Goal: Navigation & Orientation: Understand site structure

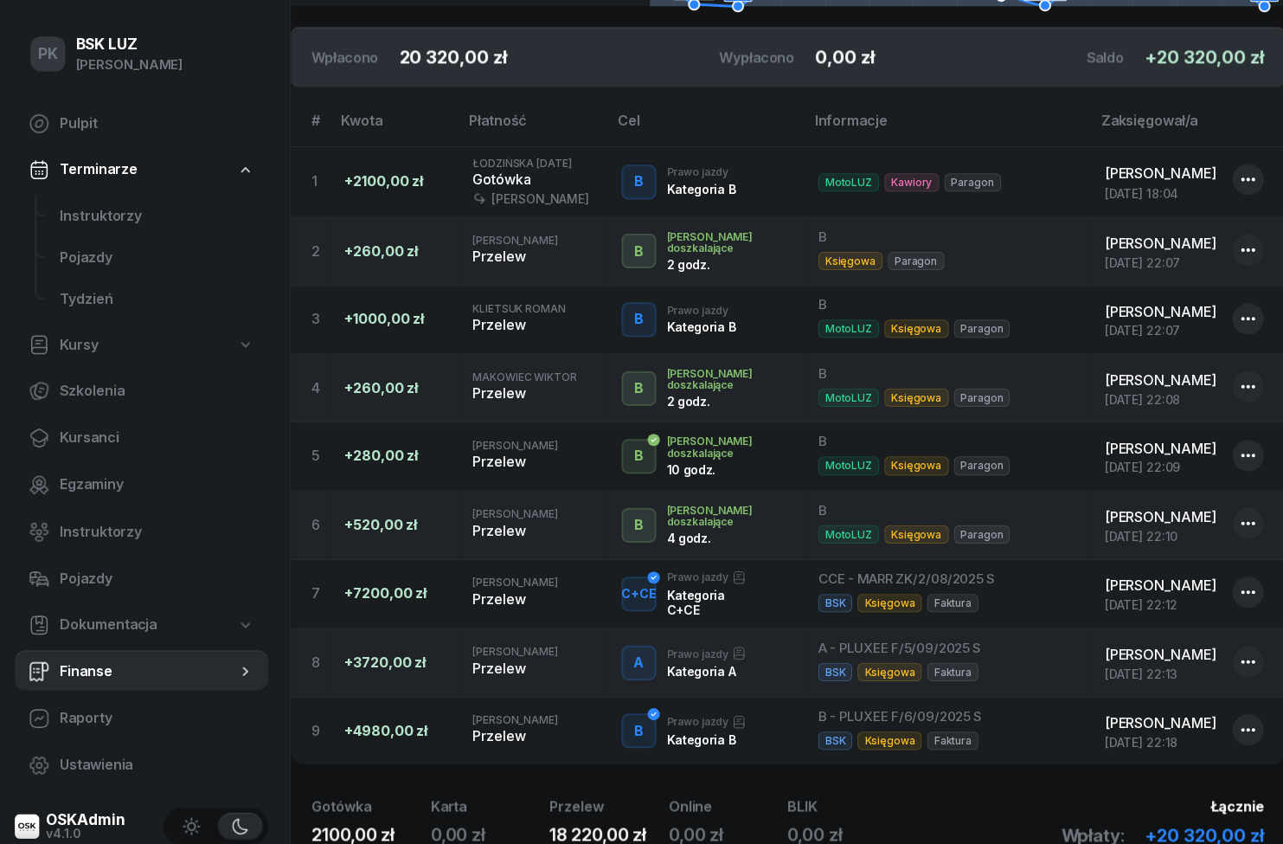
scroll to position [444, 6]
click at [88, 224] on span "Instruktorzy" at bounding box center [162, 214] width 193 height 22
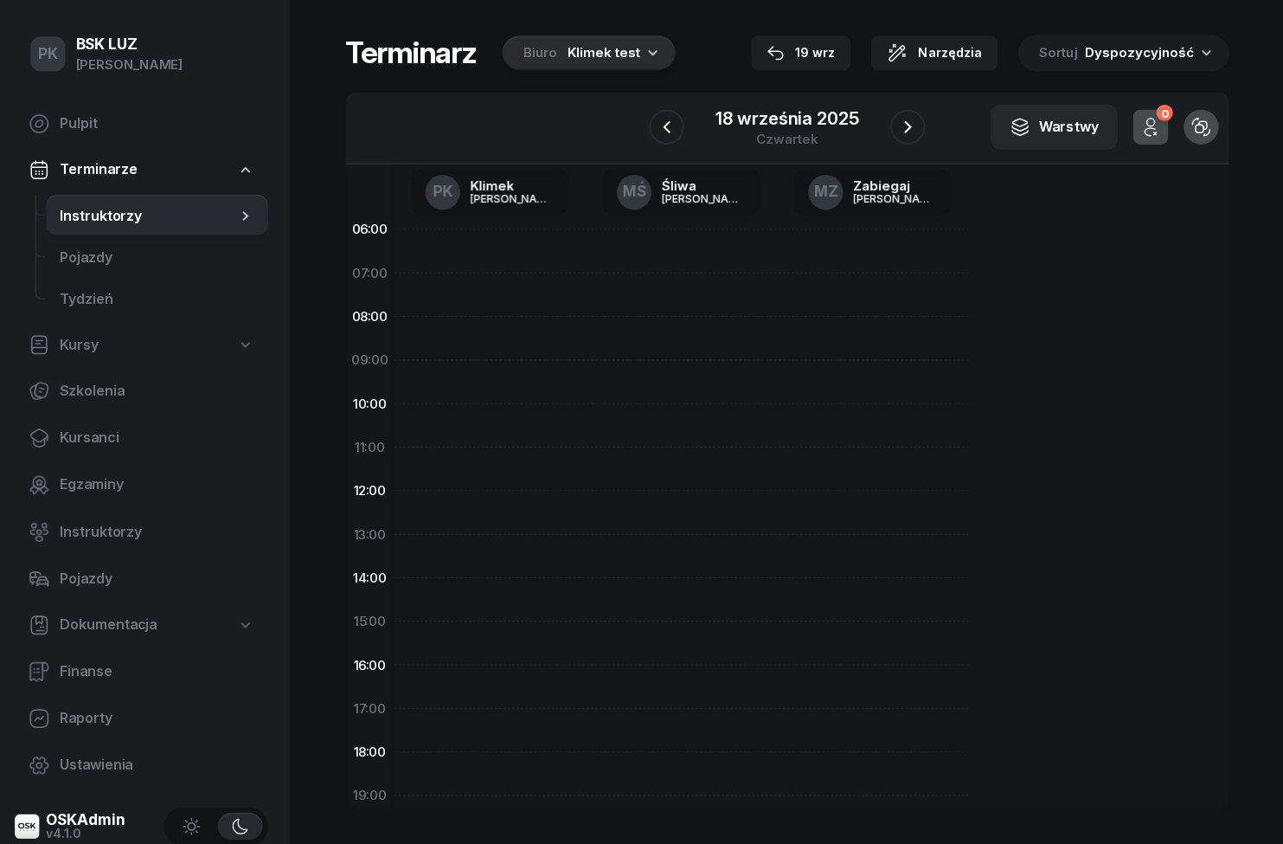
scroll to position [74, 0]
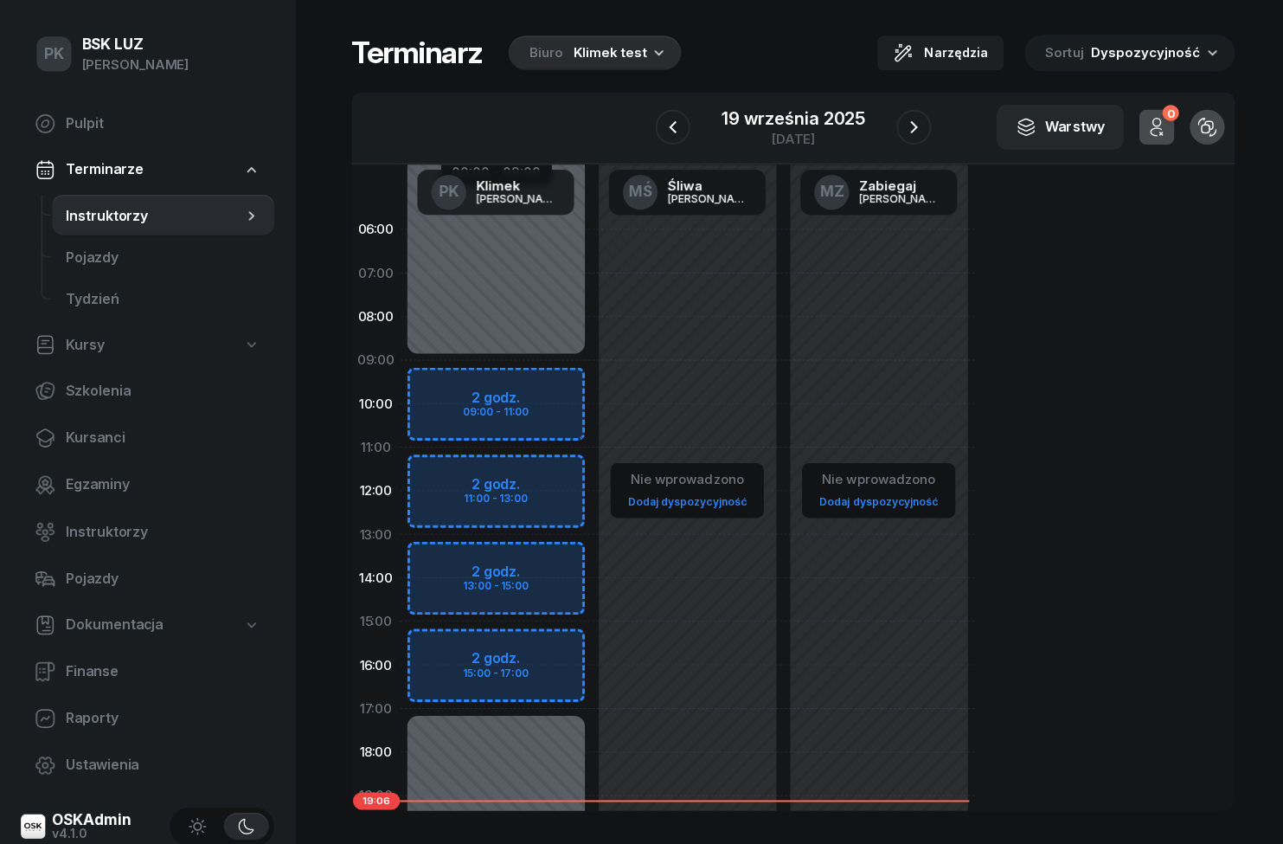
click at [634, 55] on div "Klimek test" at bounding box center [606, 52] width 73 height 21
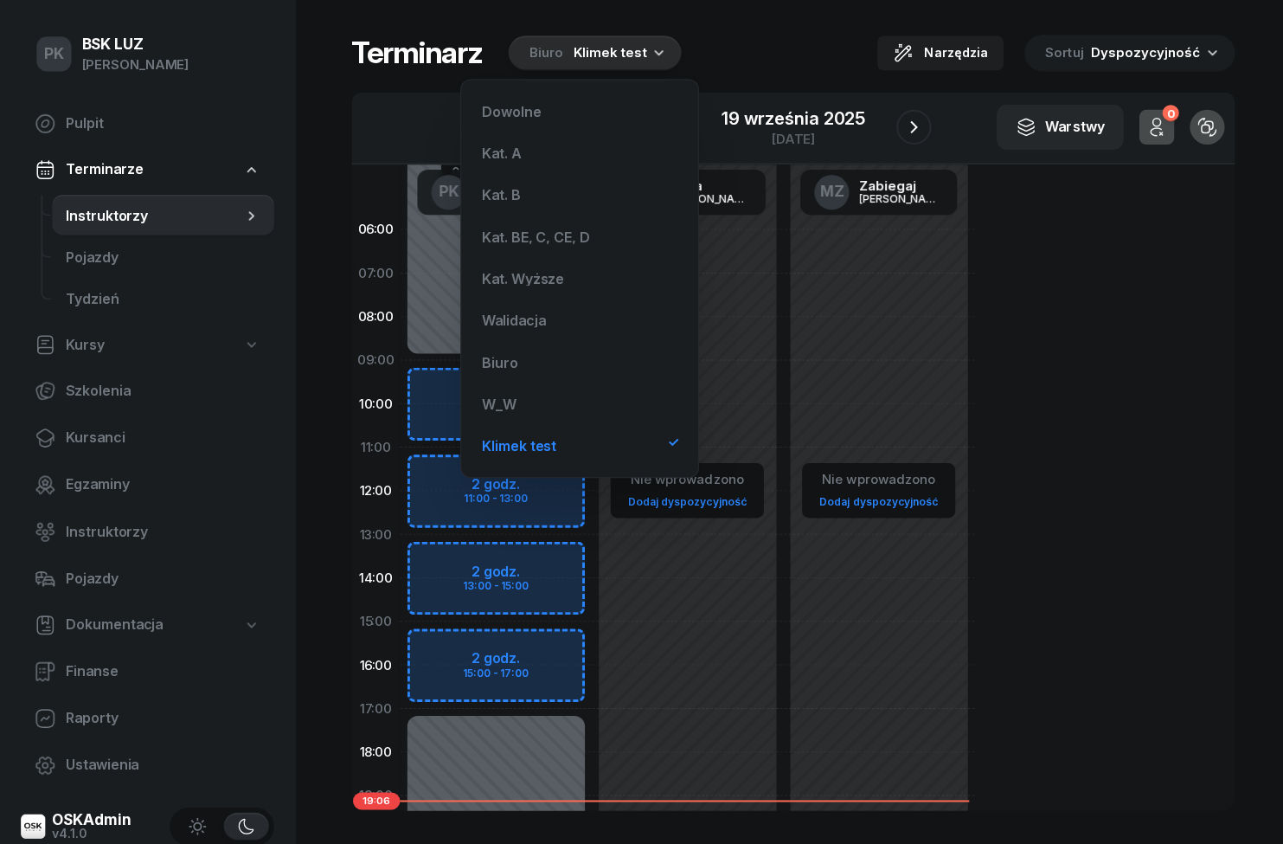
click at [574, 239] on div "Kat. BE, C, CE, D" at bounding box center [532, 235] width 106 height 14
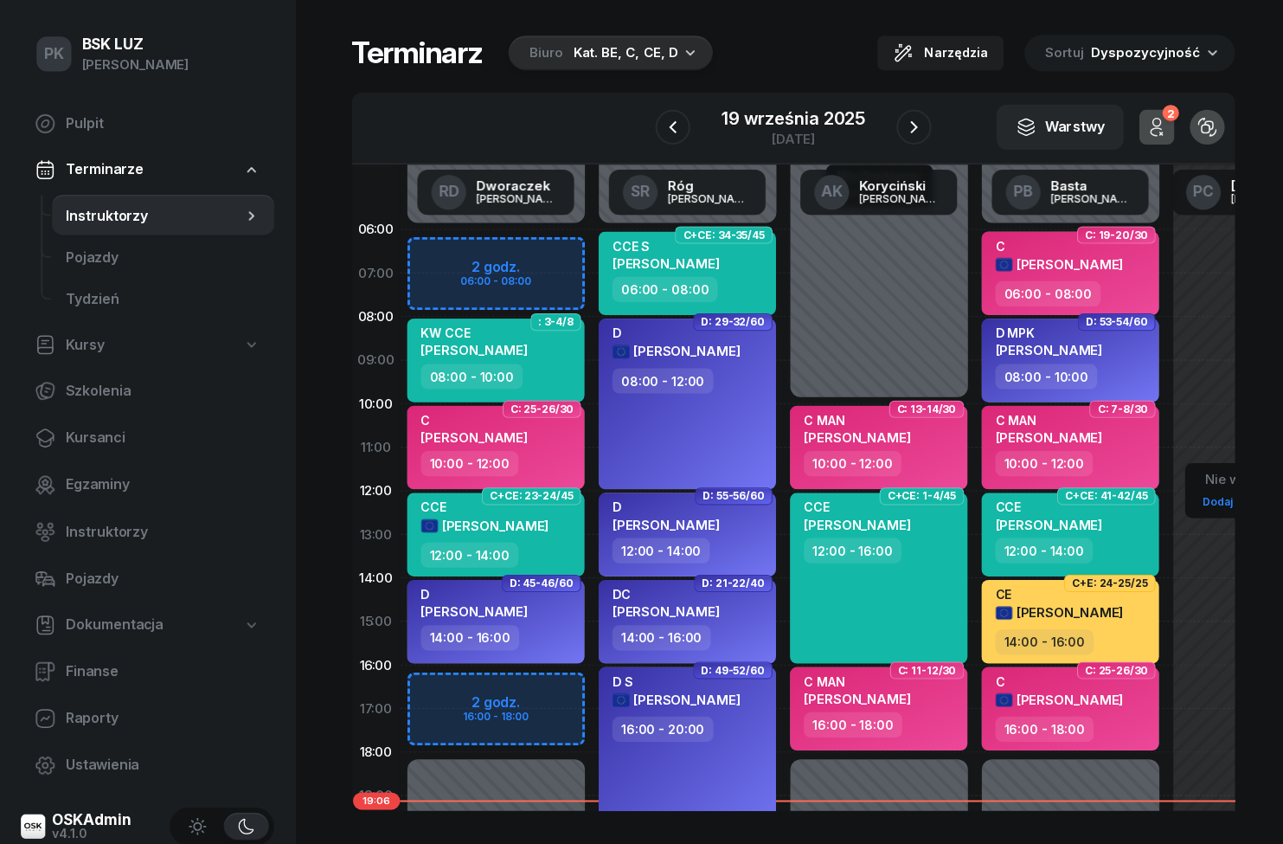
click at [914, 116] on icon "button" at bounding box center [908, 126] width 21 height 21
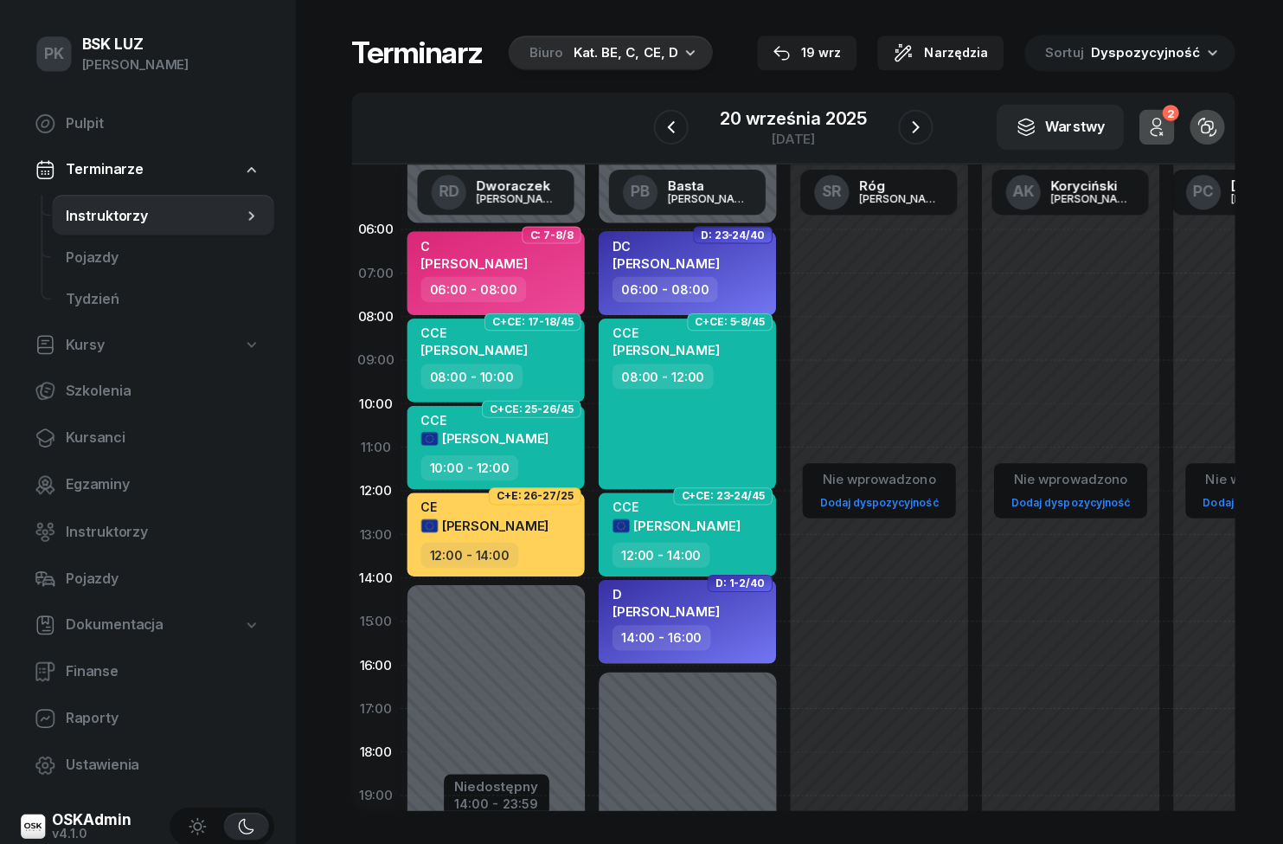
click at [926, 119] on button "button" at bounding box center [910, 126] width 35 height 35
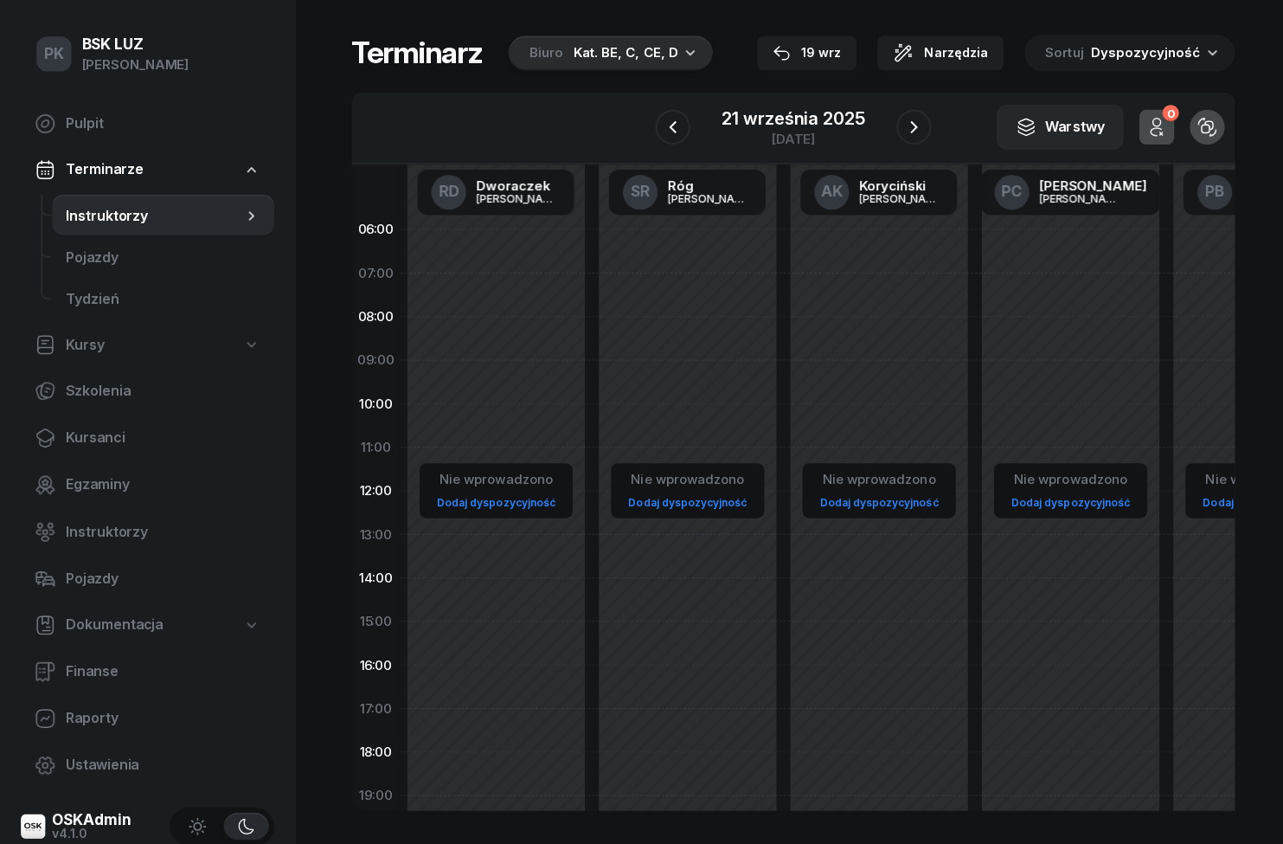
click at [914, 125] on icon "button" at bounding box center [908, 126] width 21 height 21
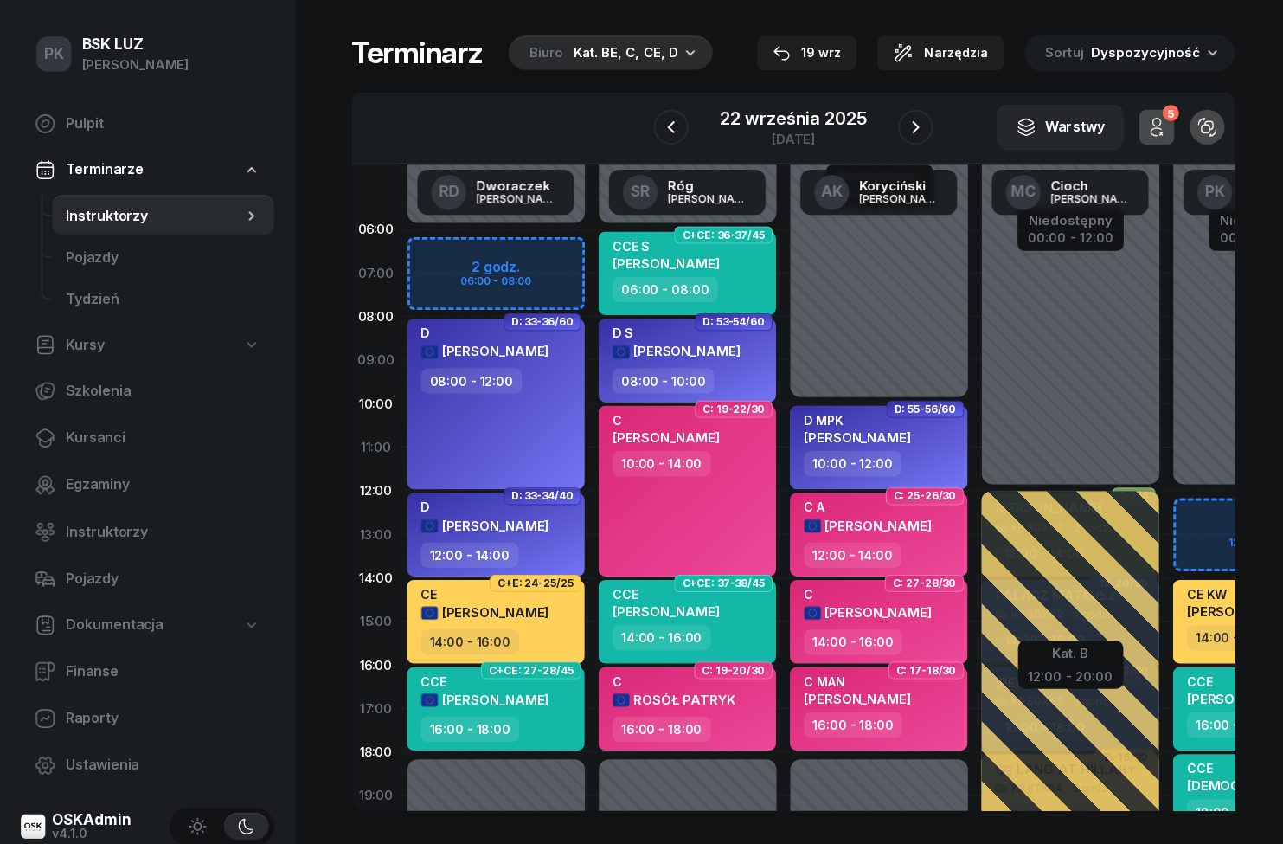
click at [921, 128] on button "button" at bounding box center [910, 126] width 35 height 35
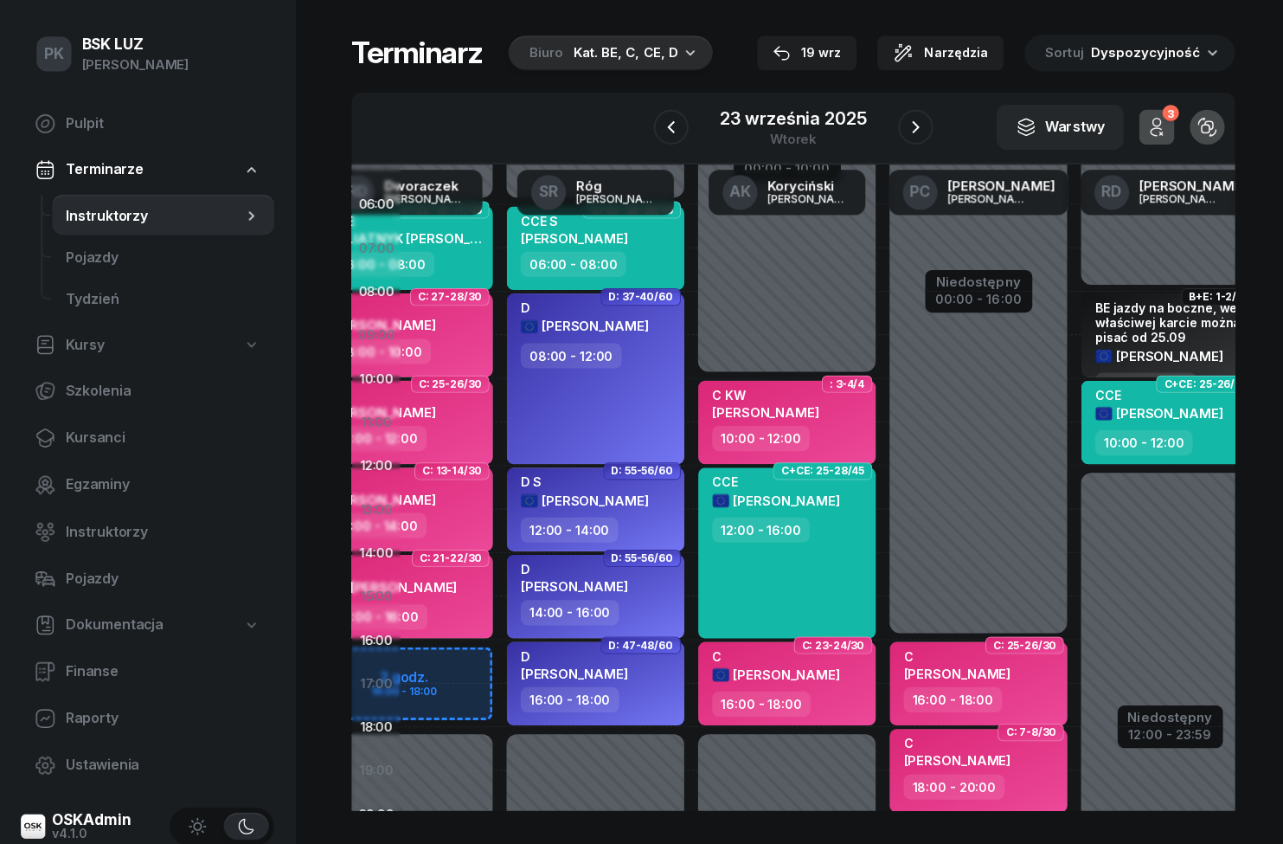
scroll to position [35, 132]
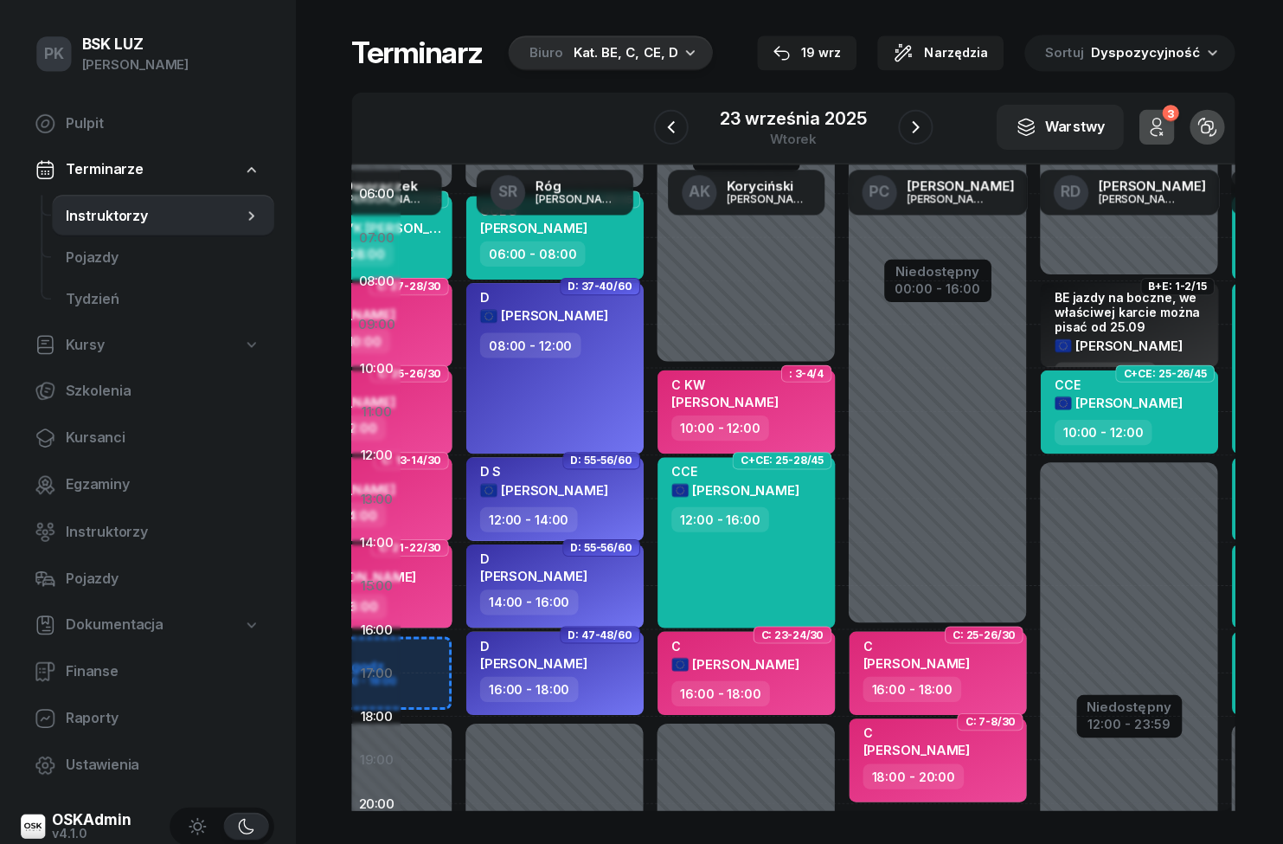
click at [917, 130] on icon "button" at bounding box center [910, 126] width 21 height 21
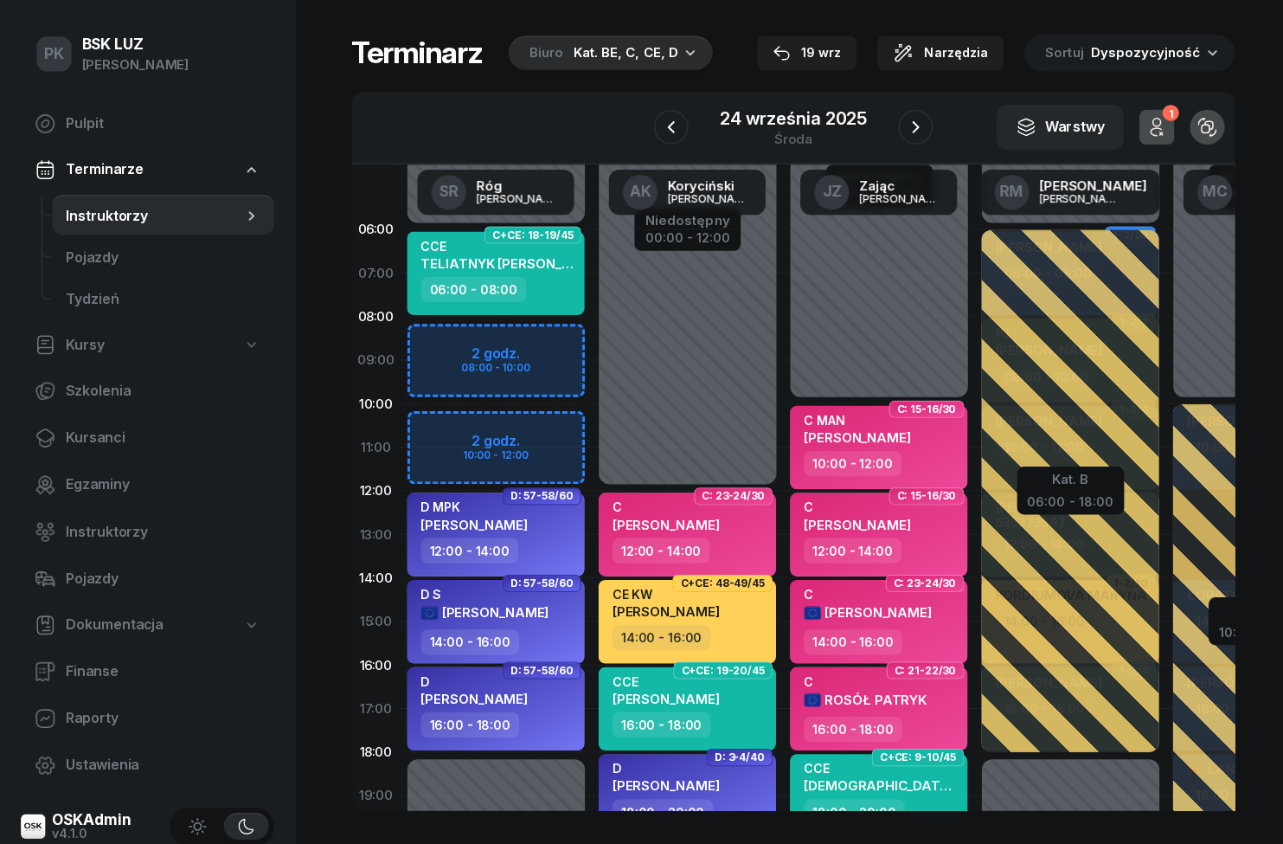
click at [71, 436] on span "Kursanci" at bounding box center [162, 435] width 193 height 22
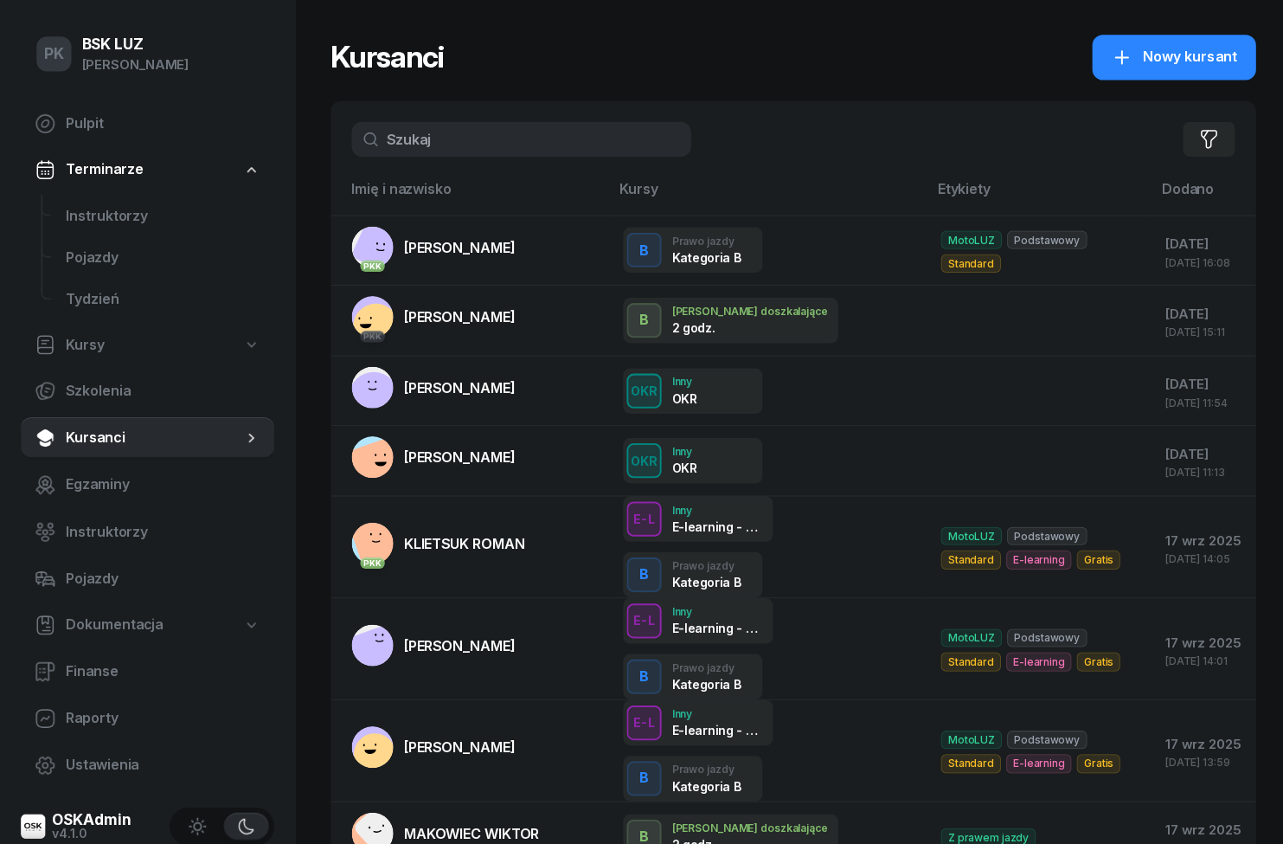
click at [76, 699] on link "Raporty" at bounding box center [147, 714] width 252 height 42
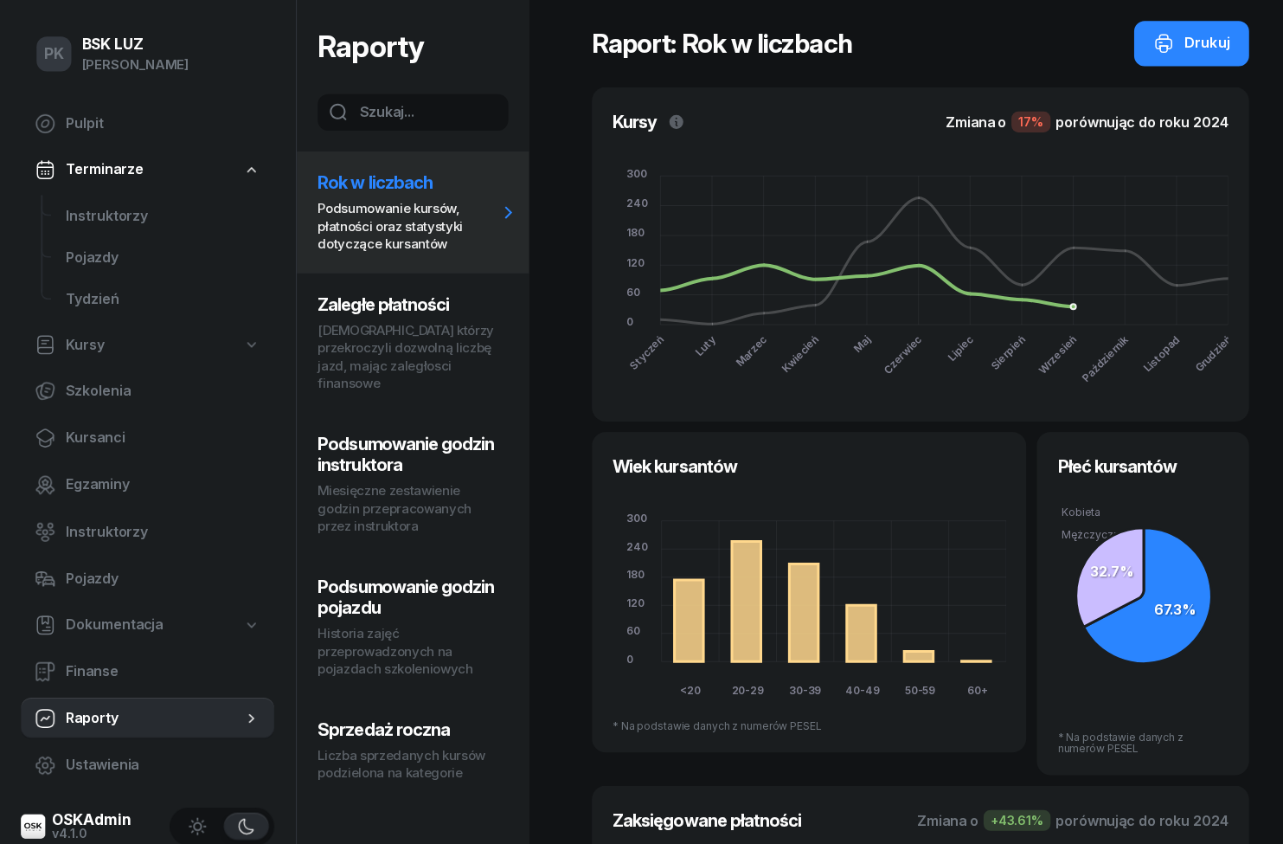
click at [79, 653] on link "Finanse" at bounding box center [147, 667] width 252 height 42
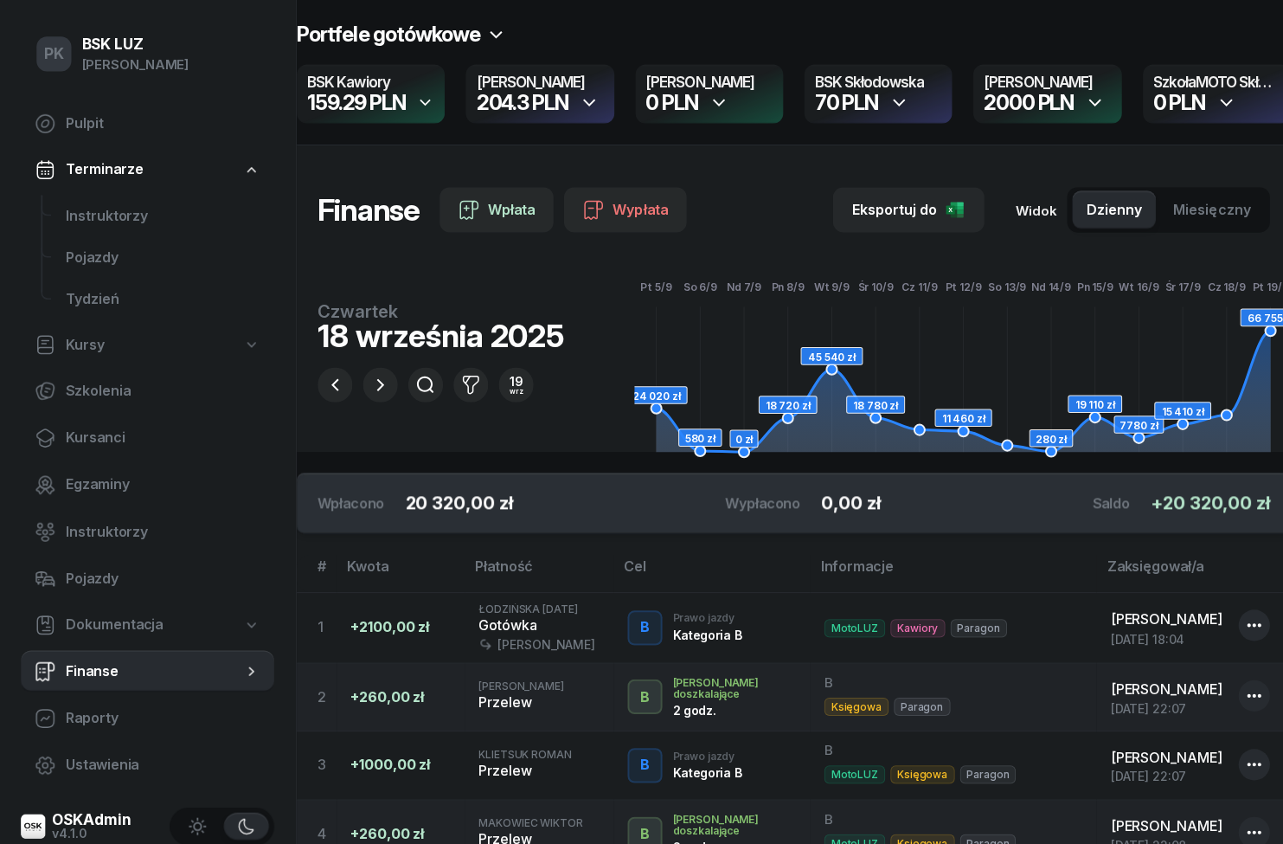
click at [80, 575] on span "Pojazdy" at bounding box center [162, 575] width 193 height 22
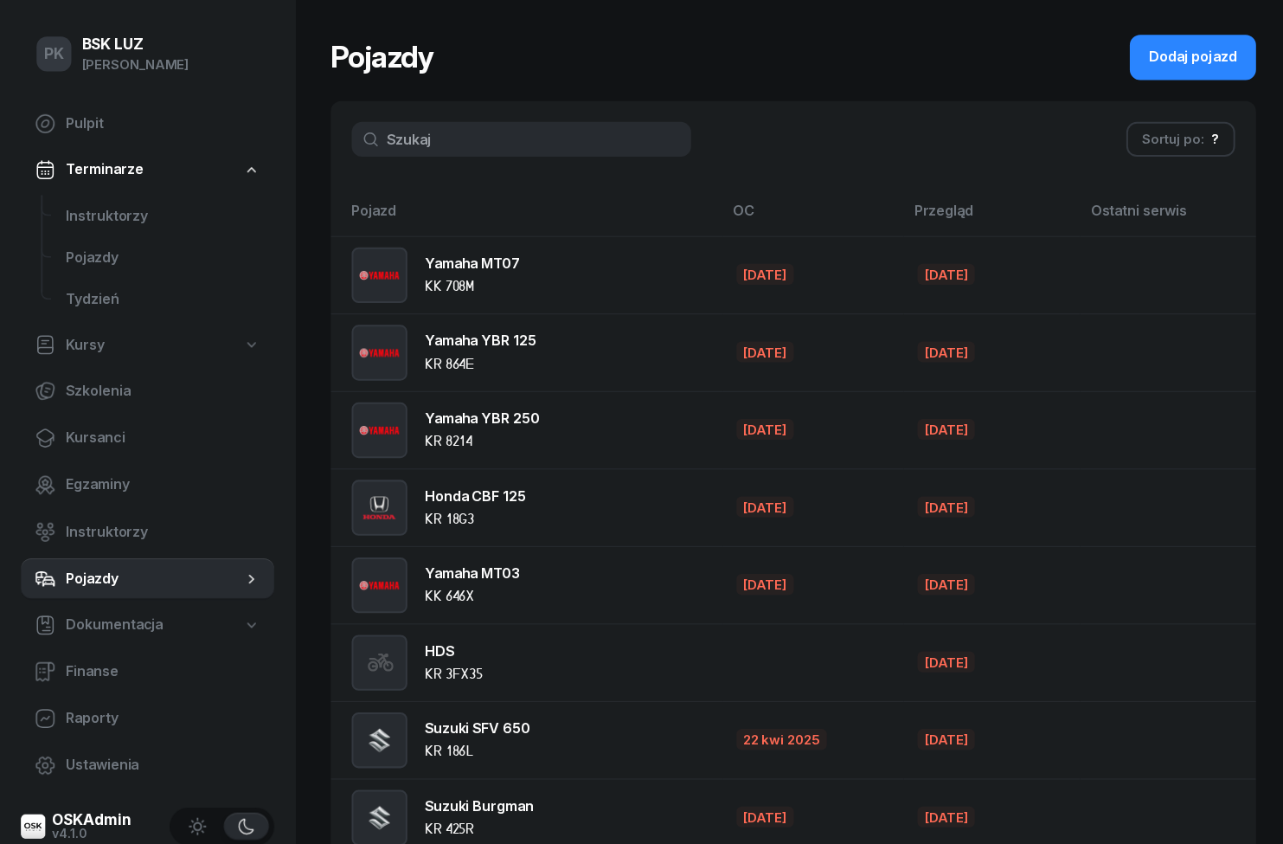
click at [81, 653] on link "Finanse" at bounding box center [147, 667] width 252 height 42
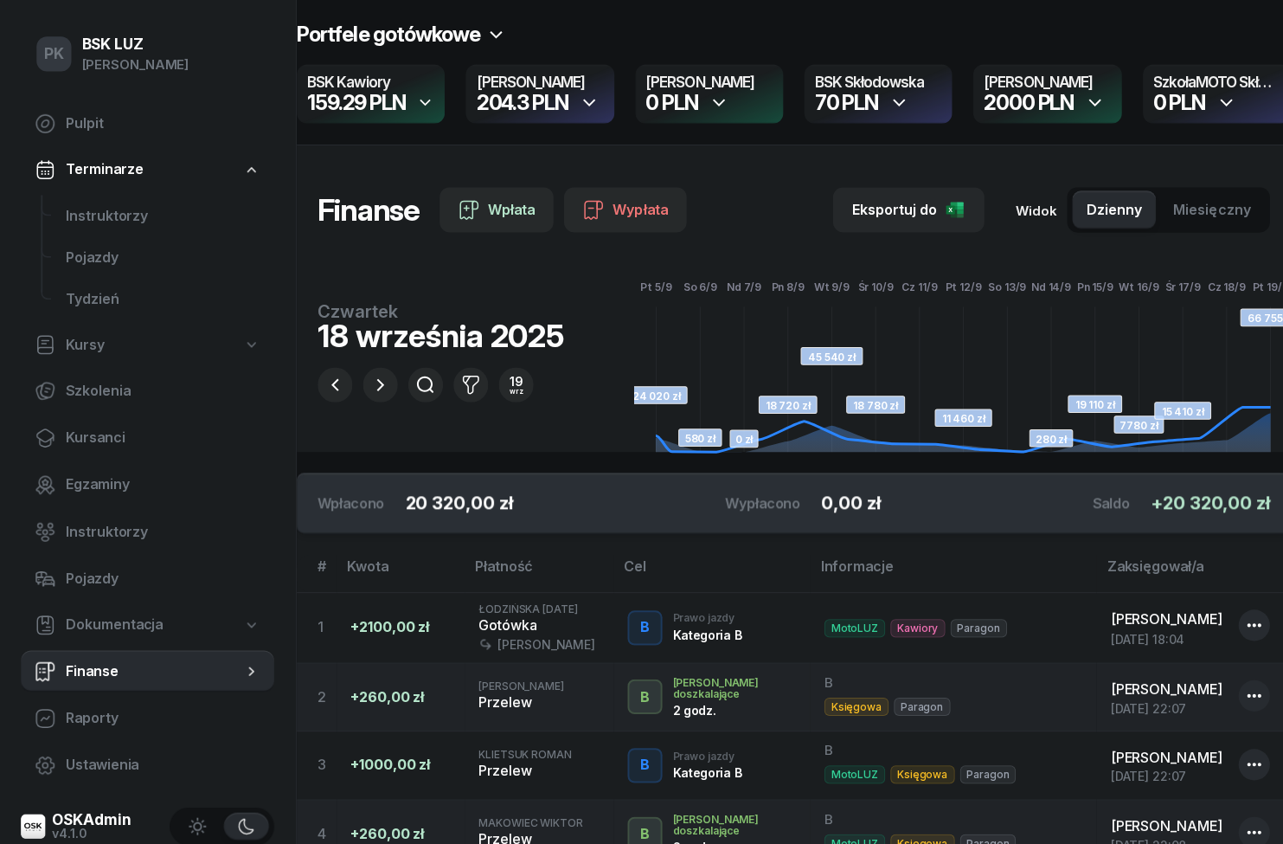
click at [74, 715] on span "Raporty" at bounding box center [162, 714] width 193 height 22
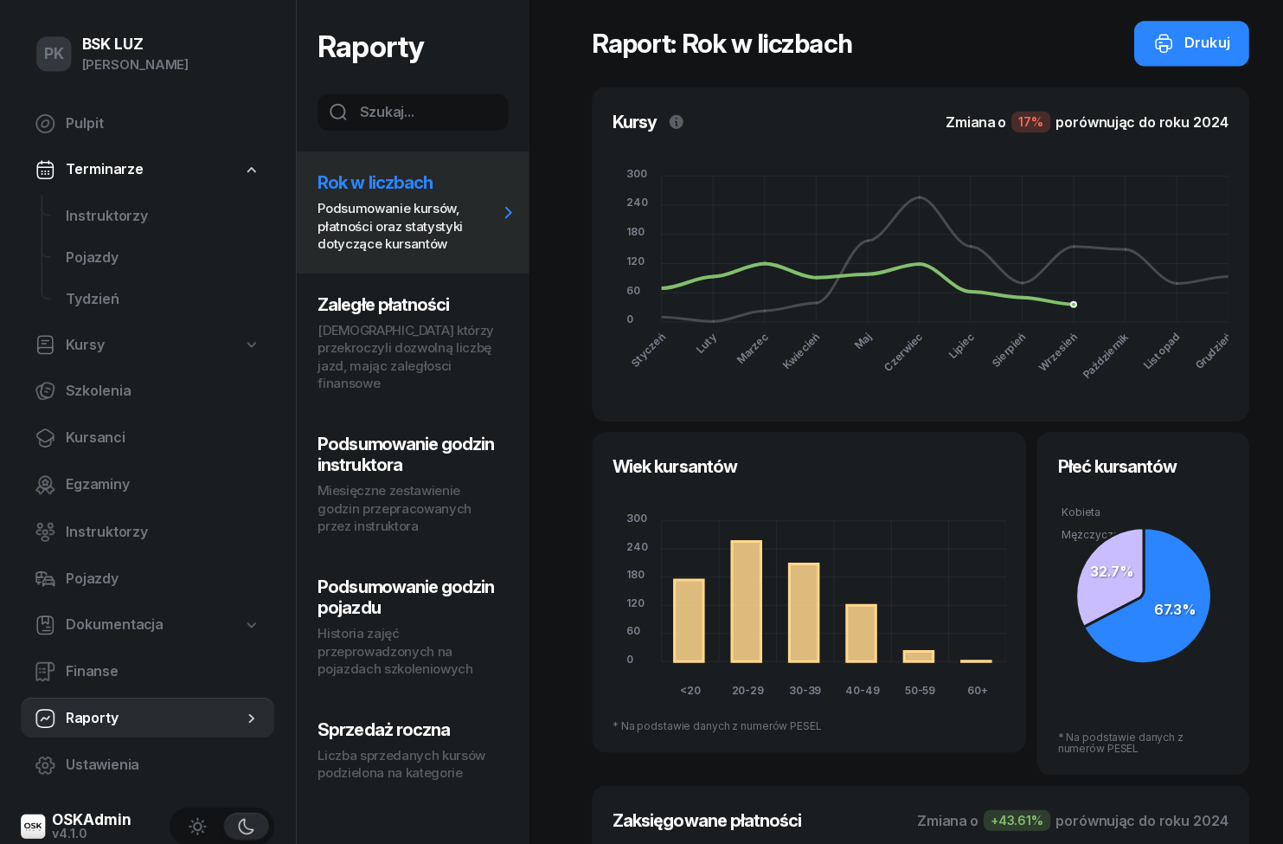
click at [350, 339] on p "[DEMOGRAPHIC_DATA] którzy przekroczyli dozwolną liczbę jazd, mając zaległosci f…" at bounding box center [405, 354] width 179 height 69
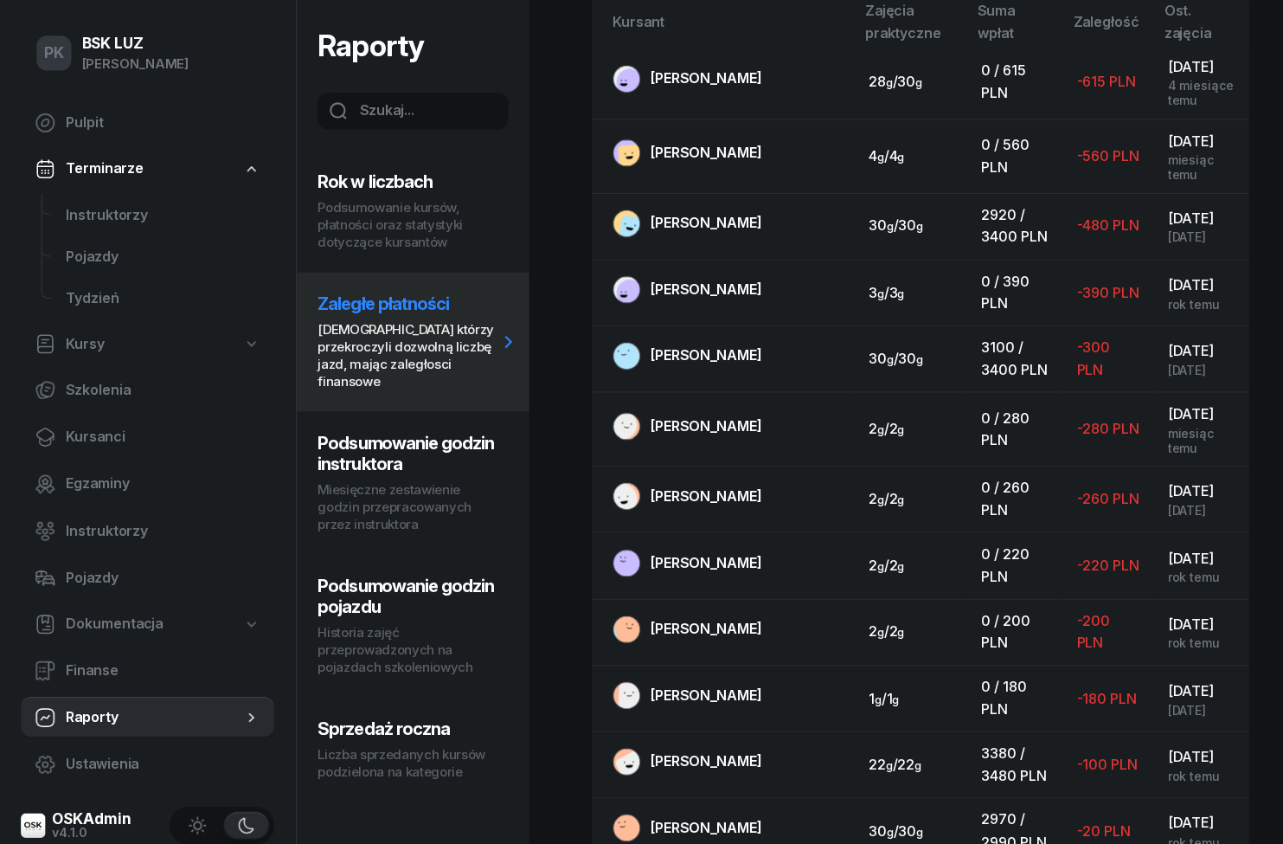
scroll to position [1507, 0]
